Goal: Understand site structure: Understand site structure

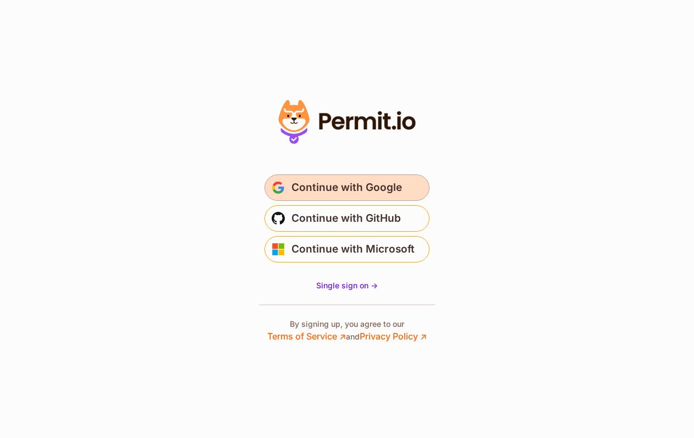
click at [367, 187] on span "Continue with Google" at bounding box center [347, 188] width 111 height 18
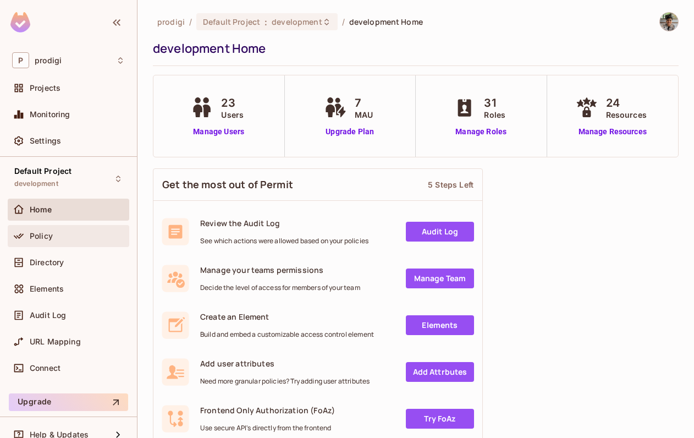
click at [90, 229] on div "Policy" at bounding box center [68, 235] width 113 height 13
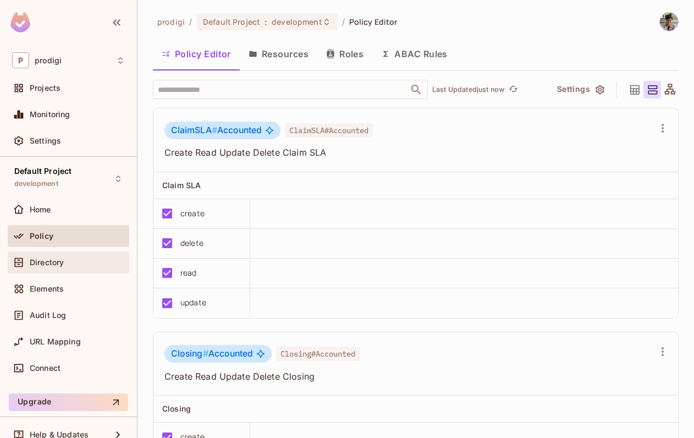
click at [89, 256] on div "Directory" at bounding box center [68, 262] width 113 height 13
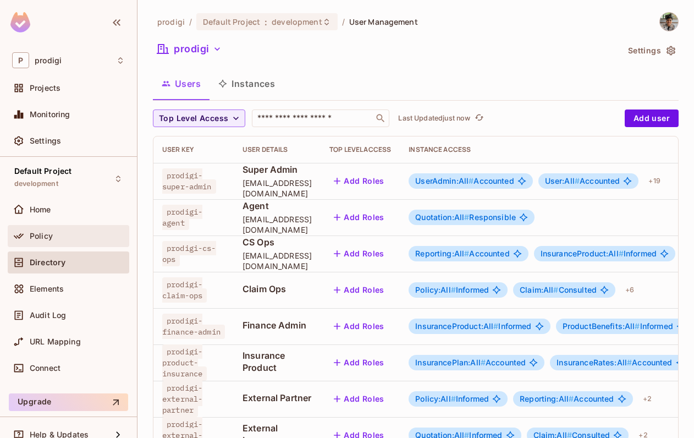
click at [63, 235] on div "Policy" at bounding box center [77, 236] width 95 height 9
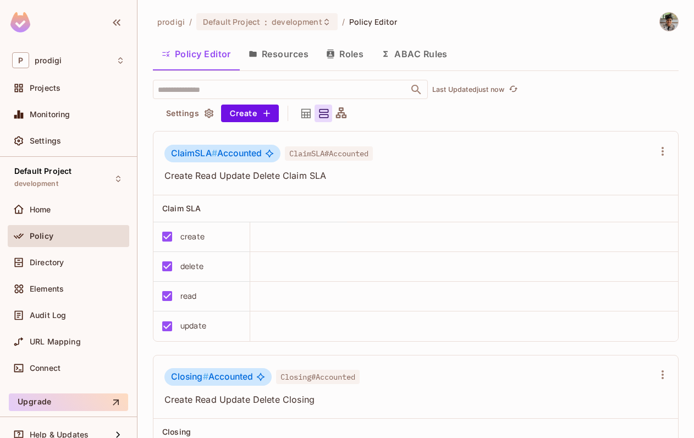
click at [313, 47] on button "Resources" at bounding box center [279, 54] width 78 height 28
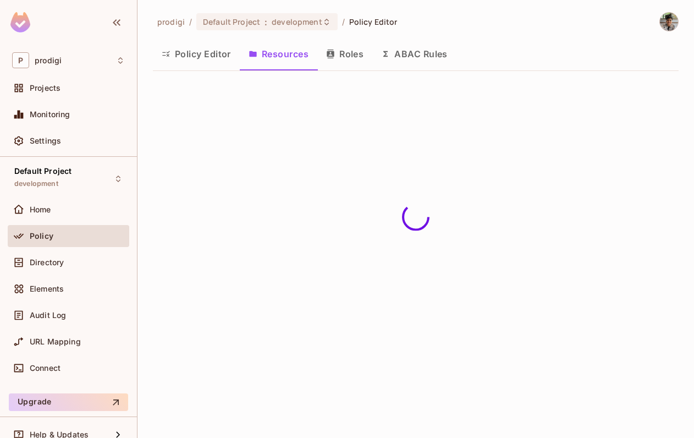
click at [387, 54] on icon "button" at bounding box center [385, 54] width 4 height 6
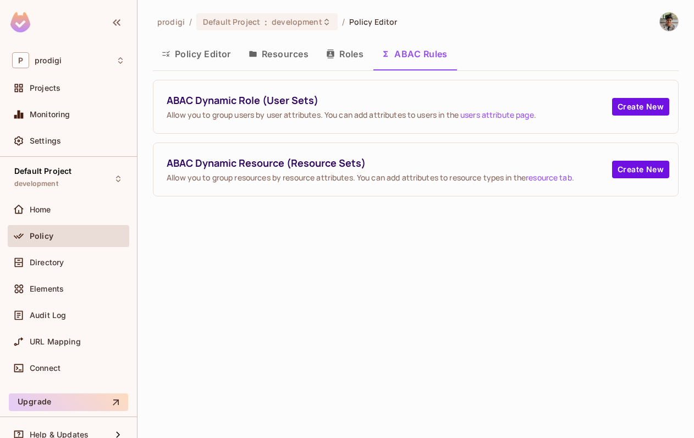
drag, startPoint x: 286, startPoint y: 50, endPoint x: 316, endPoint y: 53, distance: 29.8
click at [285, 50] on button "Resources" at bounding box center [279, 54] width 78 height 28
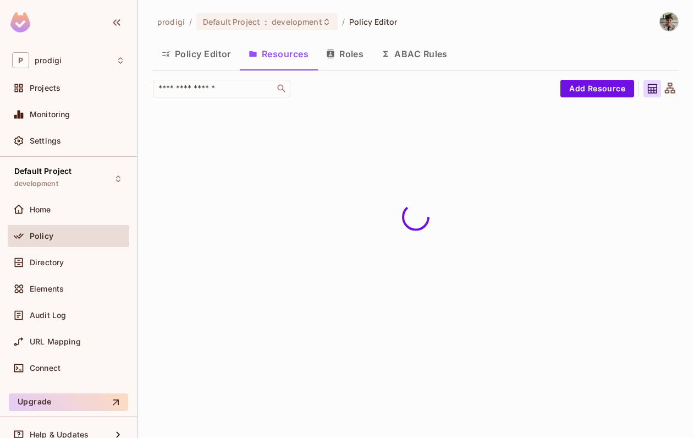
click at [344, 59] on button "Roles" at bounding box center [344, 54] width 55 height 28
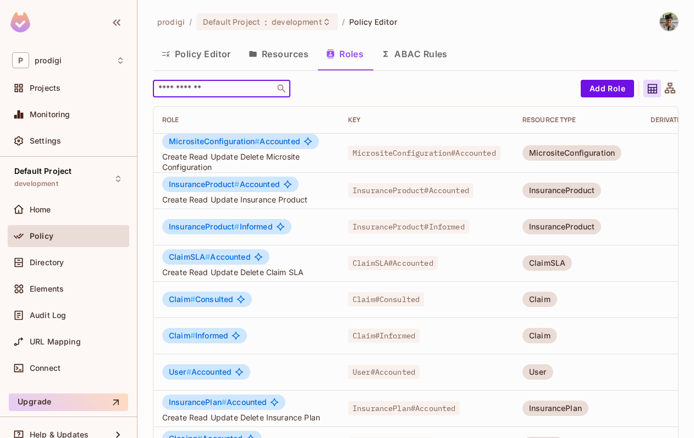
click at [226, 89] on input "text" at bounding box center [214, 88] width 116 height 11
type input "*********"
